Goal: Task Accomplishment & Management: Manage account settings

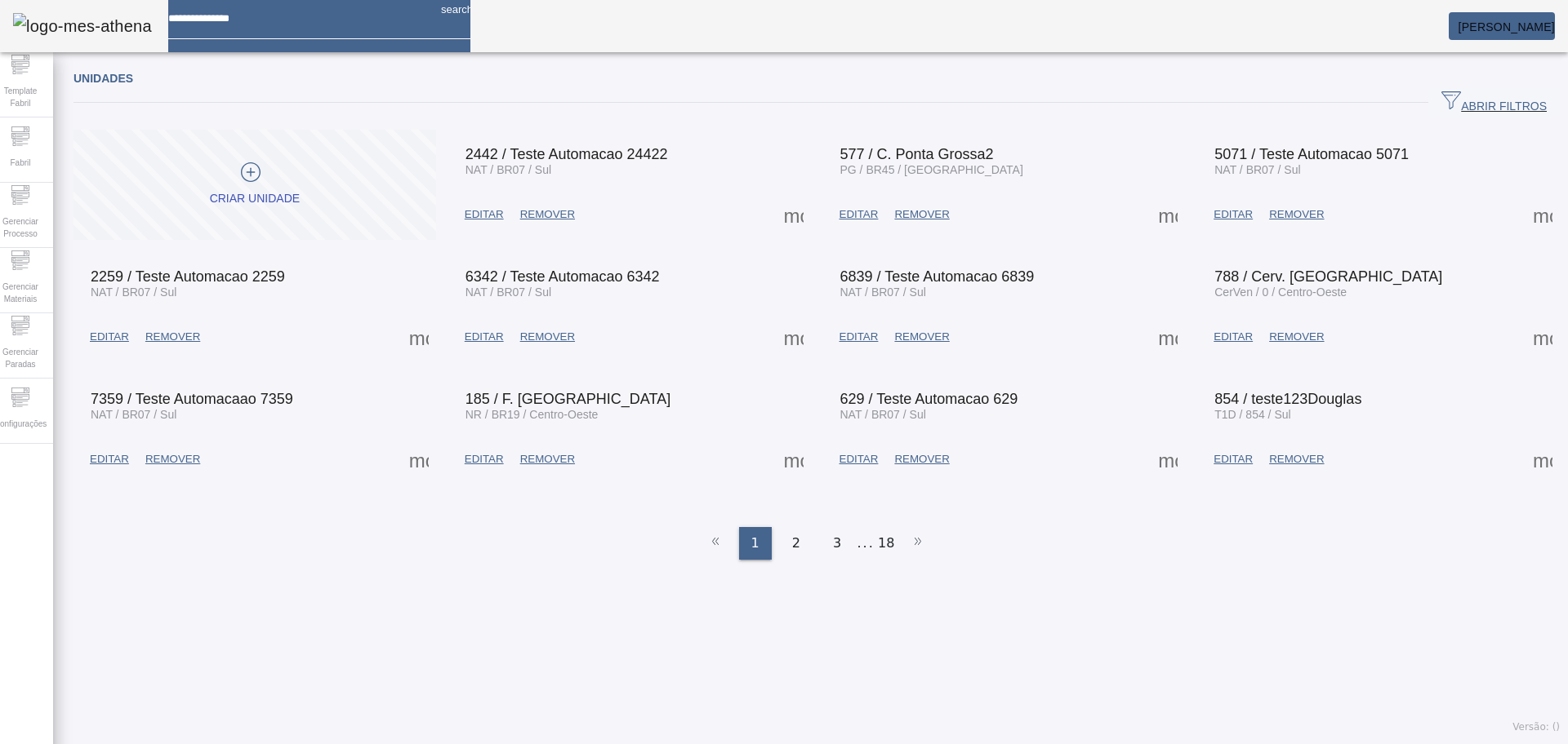
click at [1466, 101] on span "ABRIR FILTROS" at bounding box center [1494, 102] width 106 height 25
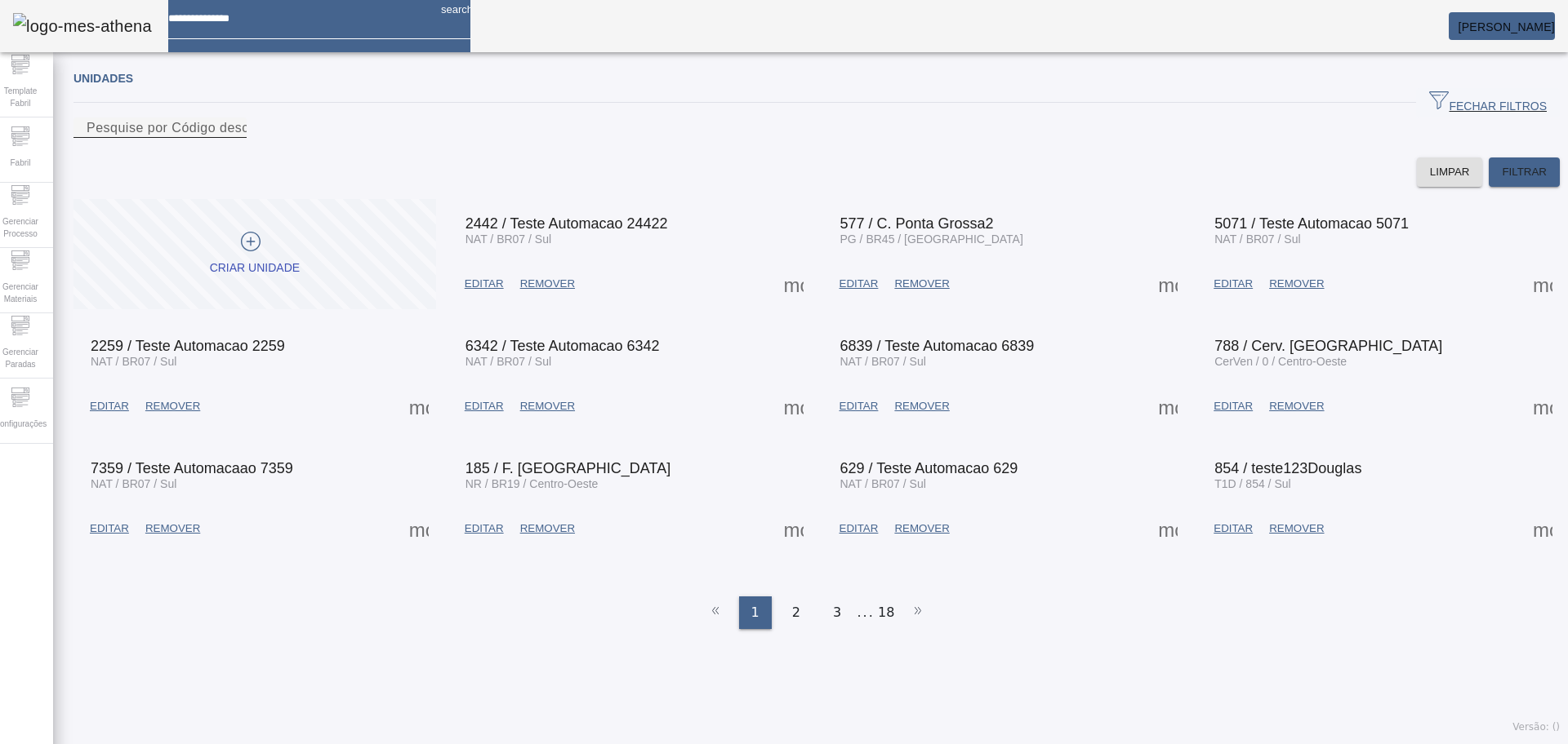
click at [233, 133] on div "Pesquise por Código descrição ou sigla" at bounding box center [160, 128] width 147 height 20
type input "****"
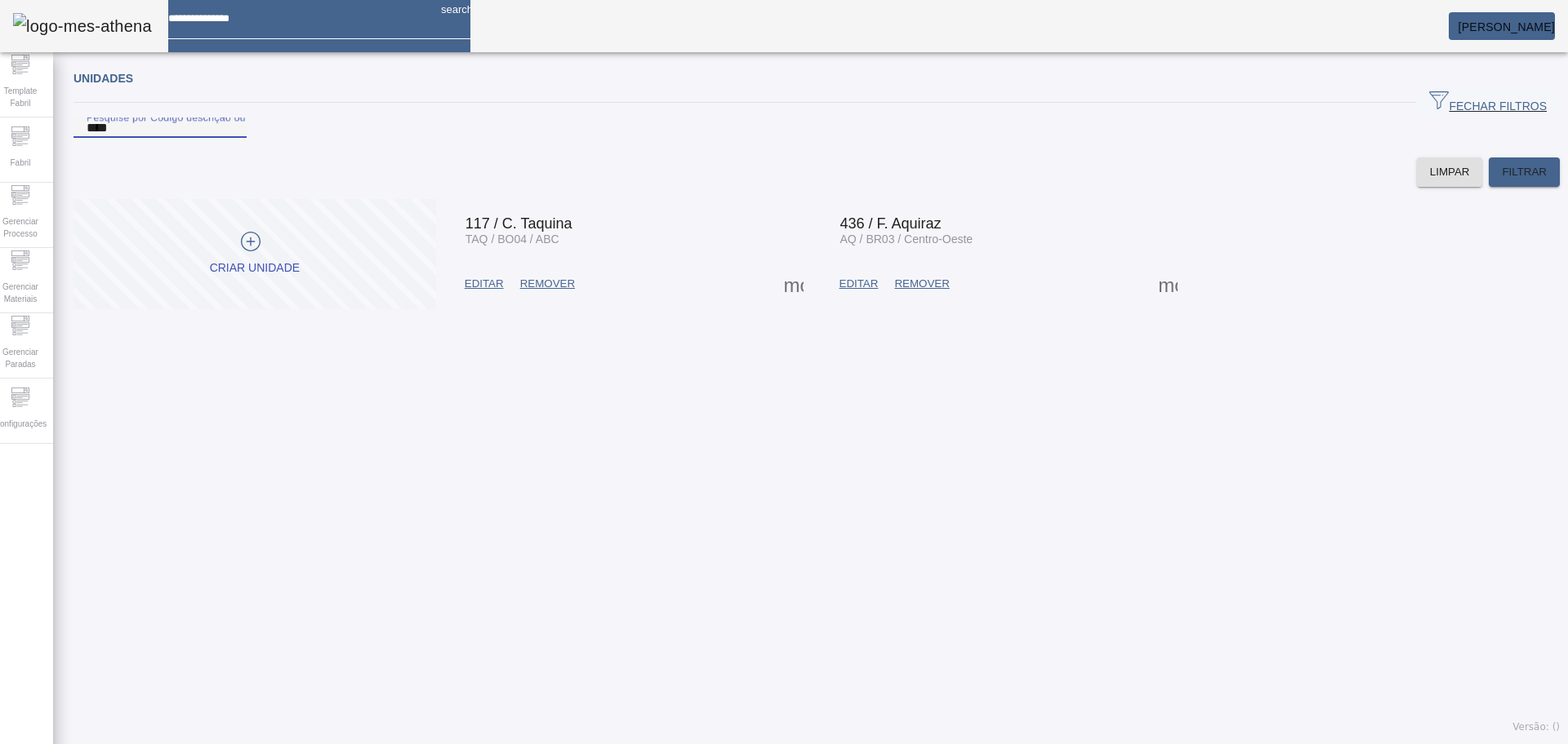
click at [1152, 304] on span at bounding box center [1167, 284] width 39 height 39
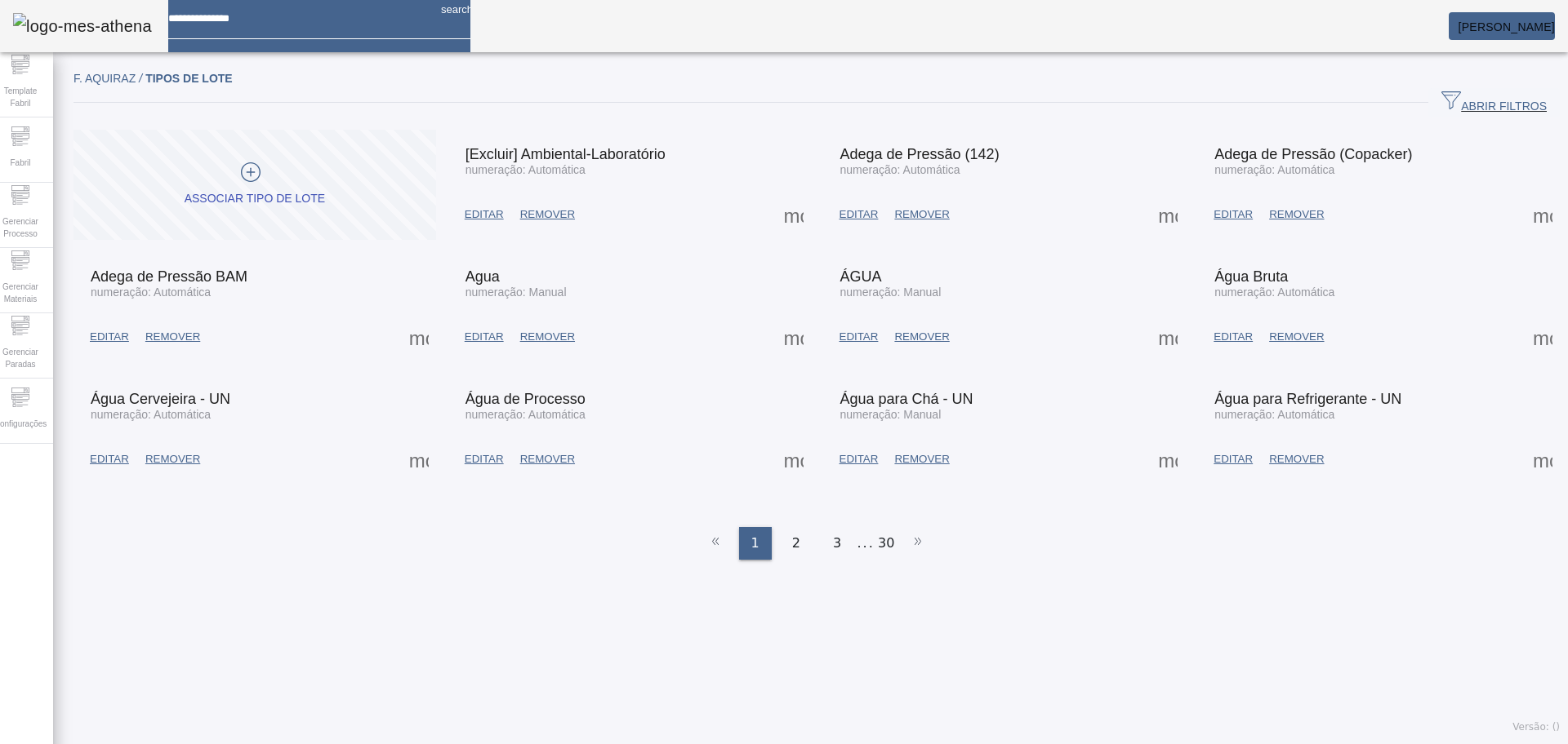
click at [1483, 92] on span "ABRIR FILTROS" at bounding box center [1494, 102] width 106 height 25
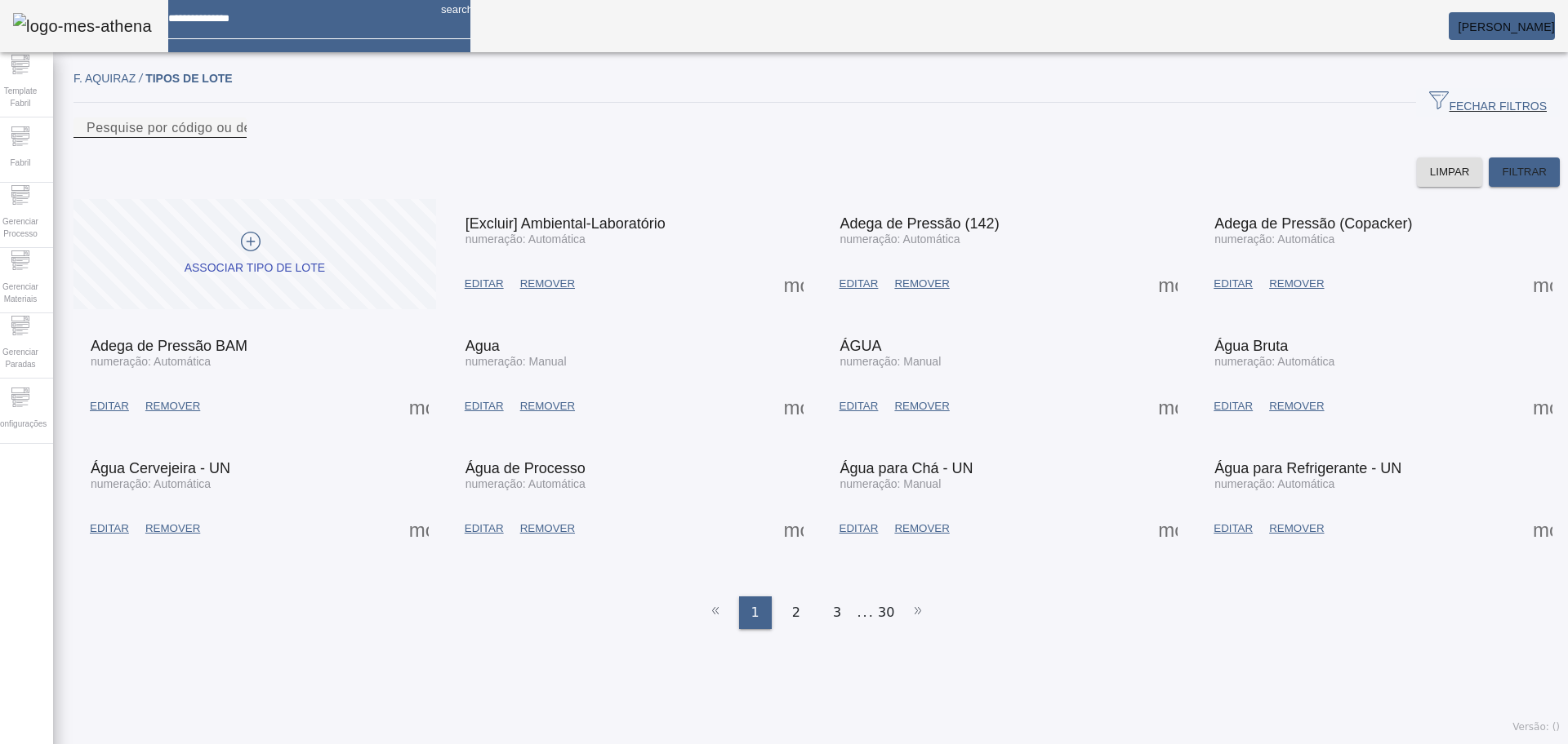
click at [233, 121] on div "Pesquise por código ou descrição" at bounding box center [160, 128] width 147 height 20
click at [233, 138] on input "Pesquise por código ou descrição" at bounding box center [160, 128] width 147 height 19
type input "***"
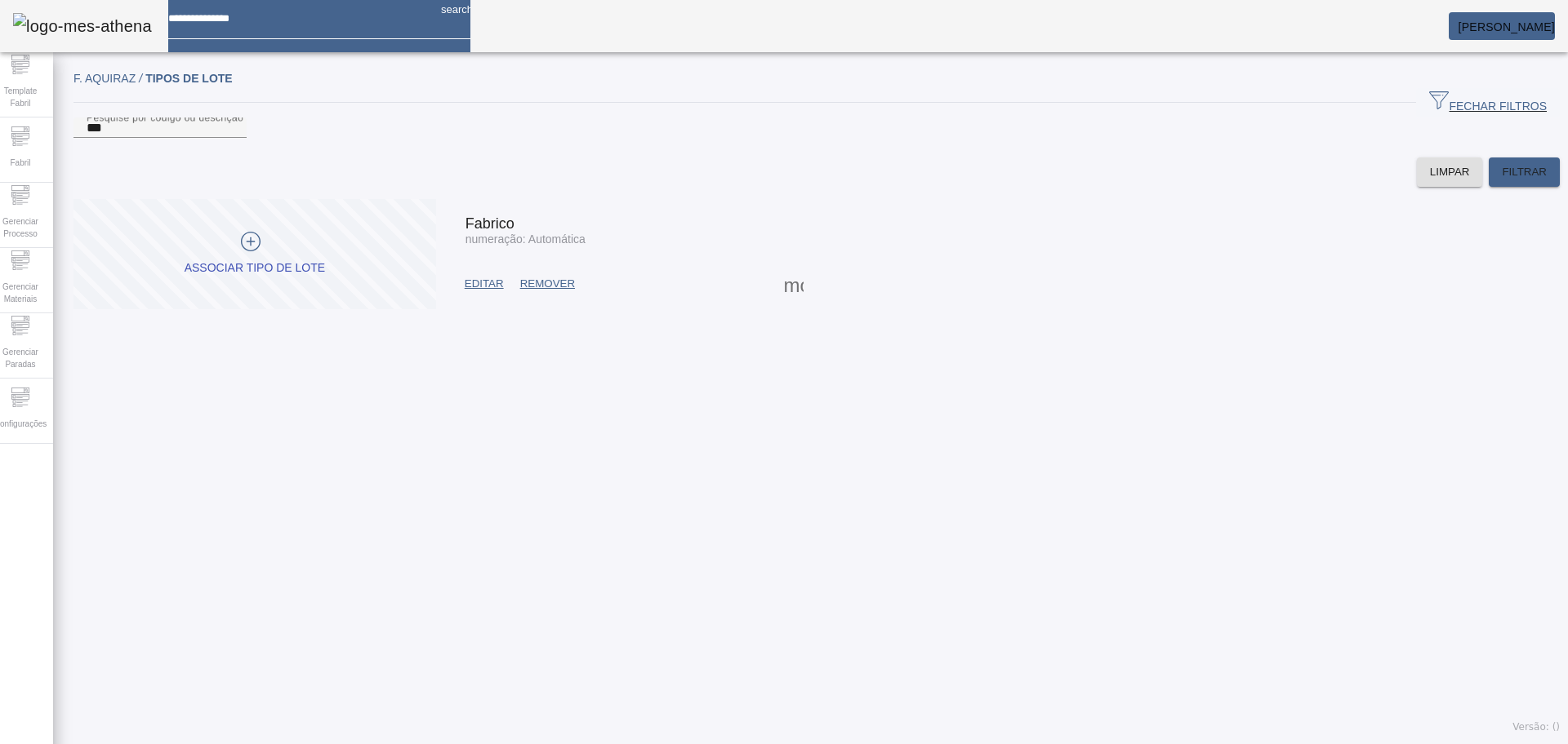
click at [485, 293] on span "EDITAR" at bounding box center [484, 283] width 39 height 16
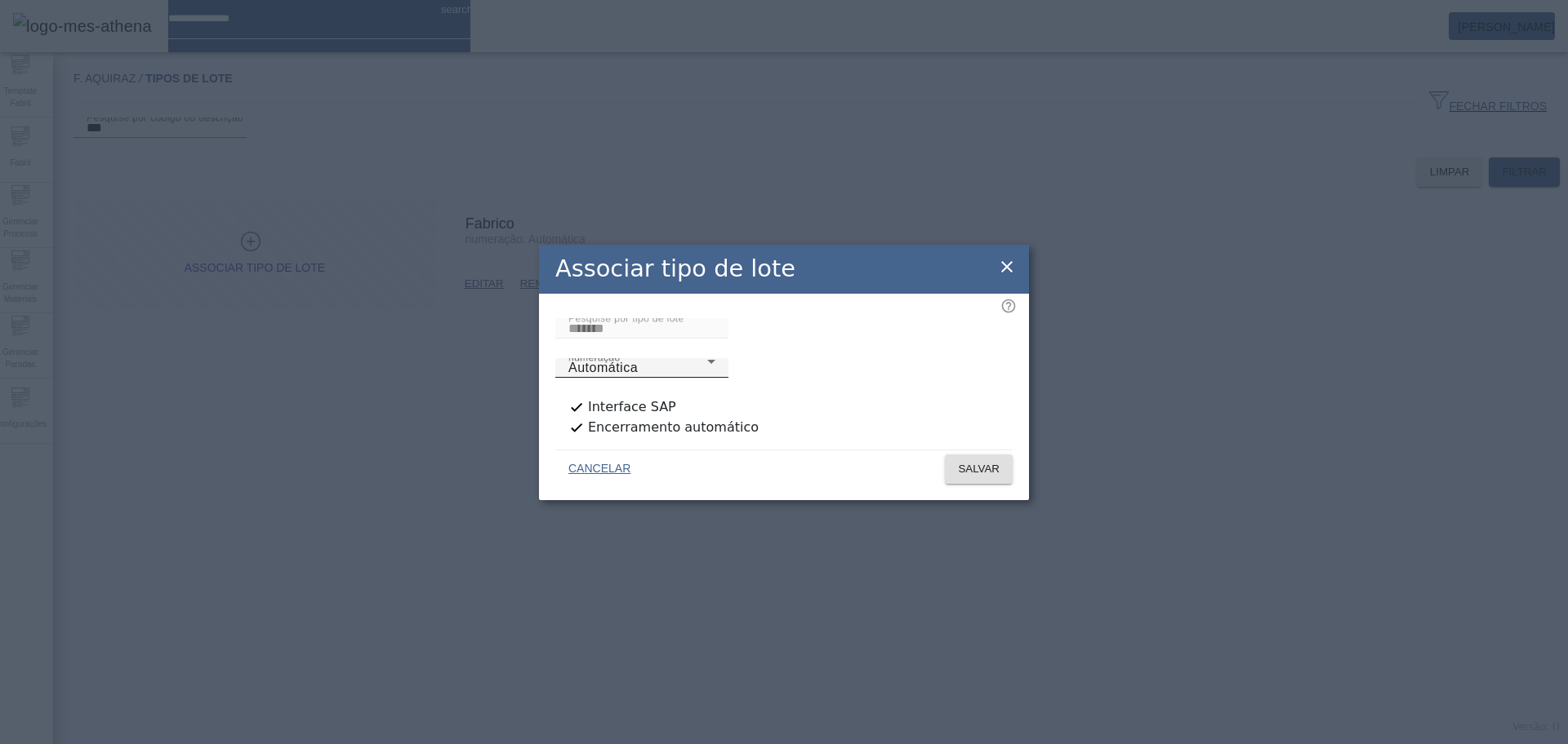
click at [638, 361] on span "Automática" at bounding box center [603, 368] width 69 height 14
click at [988, 462] on span "SALVAR" at bounding box center [978, 468] width 41 height 16
